Goal: Find specific page/section: Find specific page/section

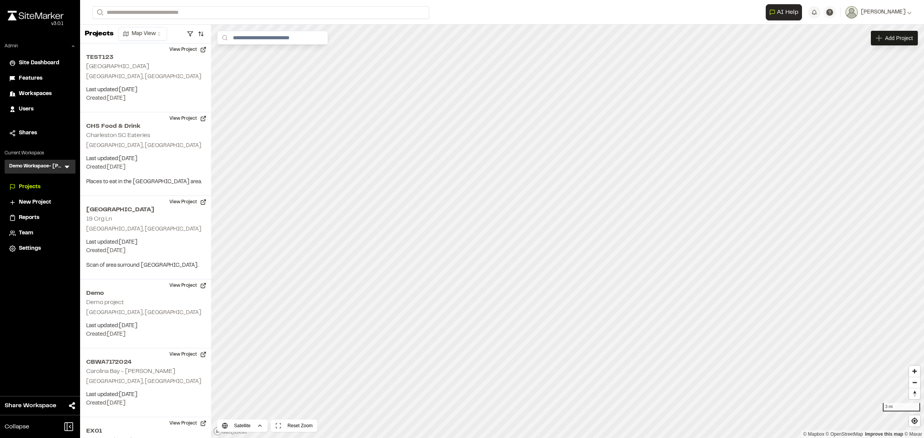
click at [66, 163] on icon at bounding box center [67, 167] width 8 height 8
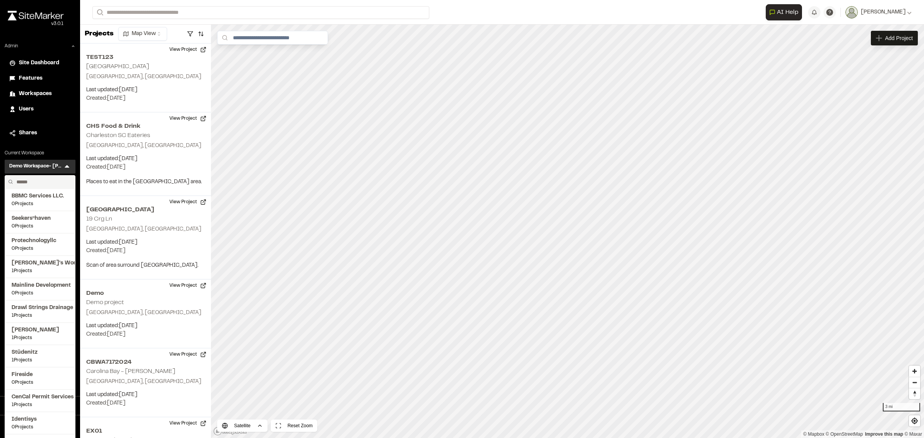
click at [43, 182] on input "text" at bounding box center [42, 182] width 59 height 13
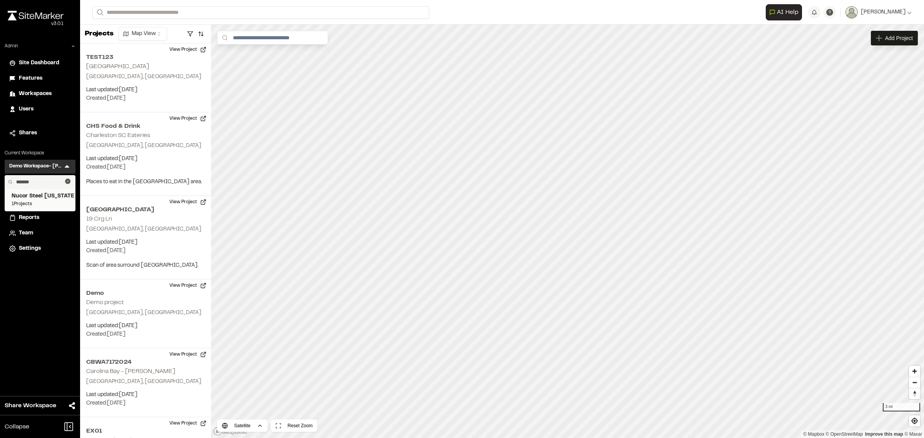
type input "*******"
click at [47, 195] on span "Nucor Steel [US_STATE] - [PERSON_NAME] Site" at bounding box center [40, 196] width 57 height 8
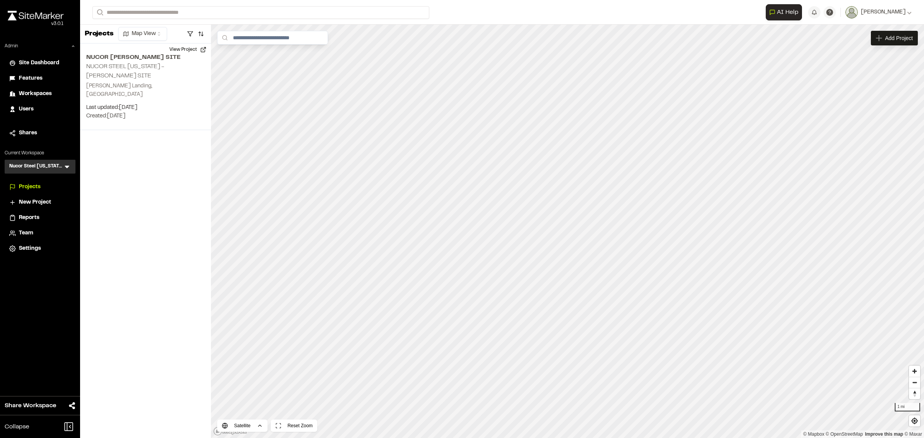
click at [30, 216] on span "Reports" at bounding box center [29, 218] width 20 height 8
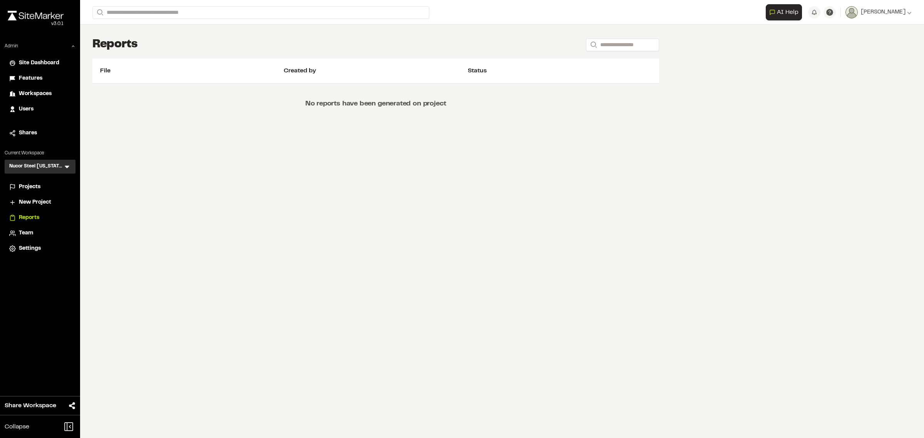
click at [27, 230] on span "Team" at bounding box center [26, 233] width 14 height 8
